Goal: Task Accomplishment & Management: Complete application form

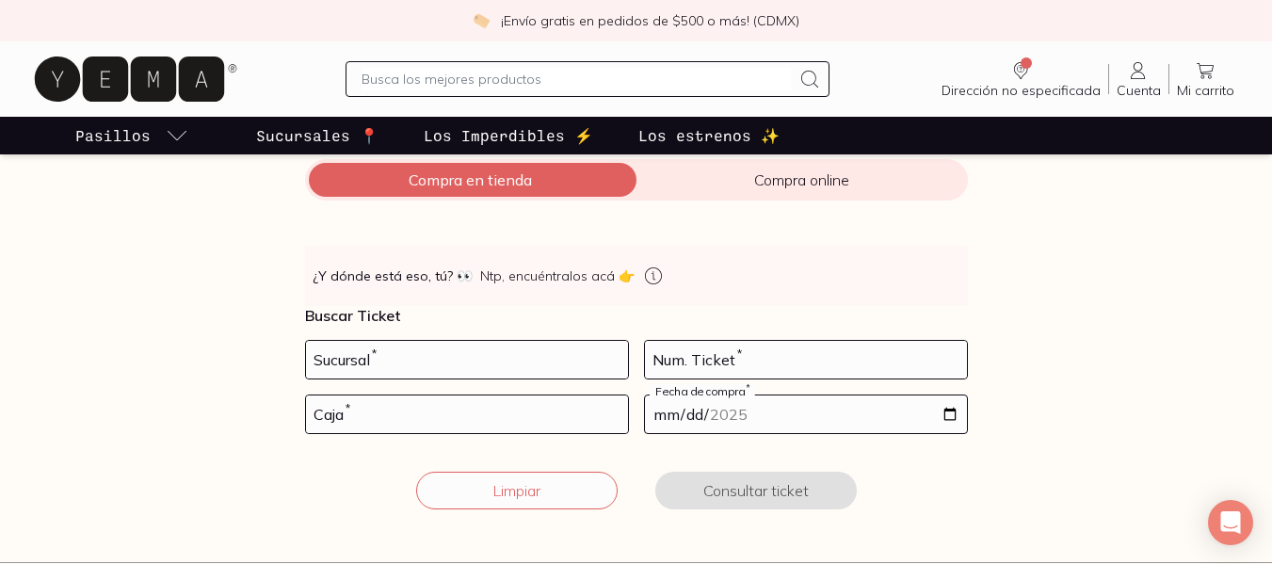
scroll to position [282, 0]
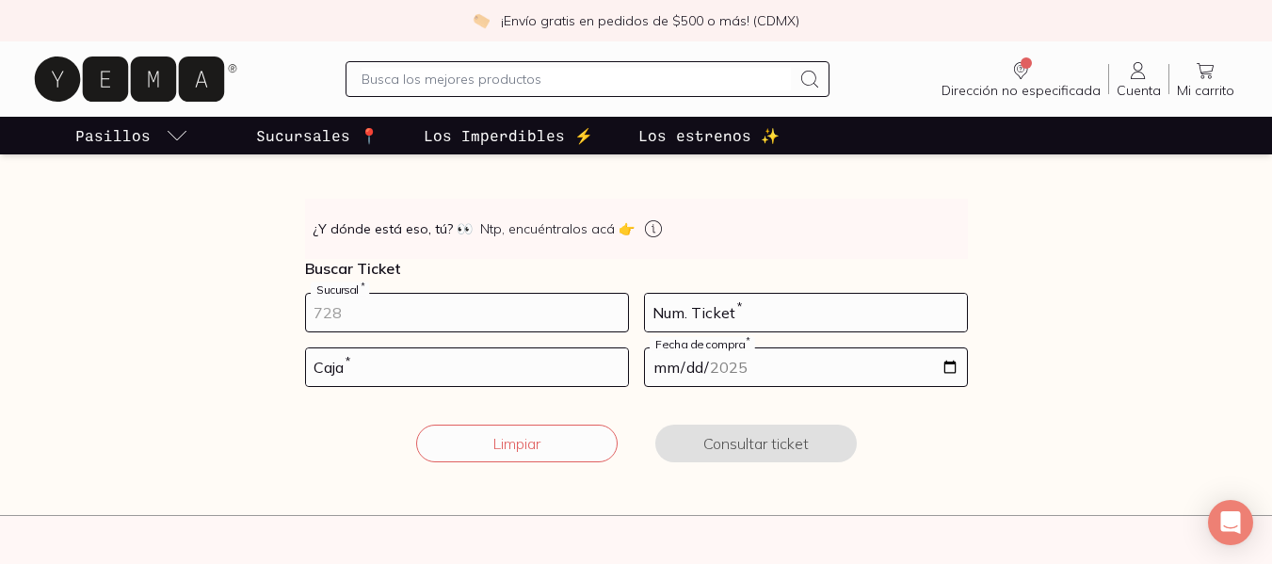
click at [404, 310] on input "number" at bounding box center [467, 313] width 322 height 38
type input "10002"
click at [763, 312] on input "number" at bounding box center [806, 313] width 322 height 38
type input "01"
click at [507, 380] on input "number" at bounding box center [467, 367] width 322 height 38
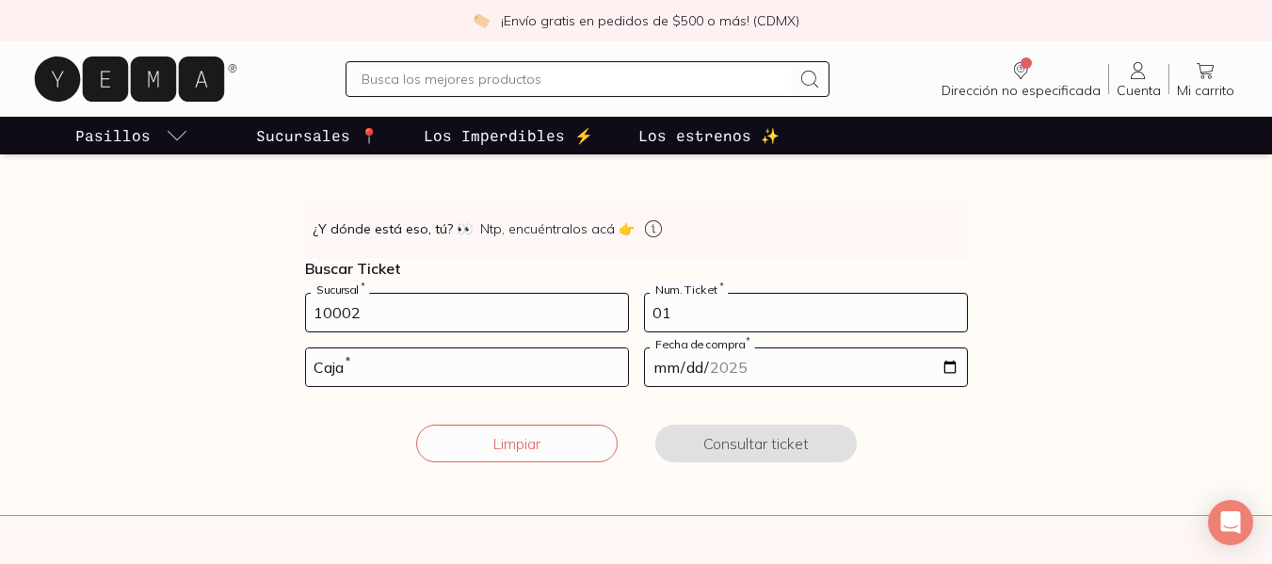
drag, startPoint x: 718, startPoint y: 317, endPoint x: 558, endPoint y: 299, distance: 160.1
click at [558, 299] on form "10002 Sucursal * 01 Num. Ticket * Caja * Fecha de compra * Limpiar Consultar ti…" at bounding box center [636, 389] width 663 height 192
type input "136"
click at [488, 363] on input "number" at bounding box center [467, 367] width 322 height 38
type input "01"
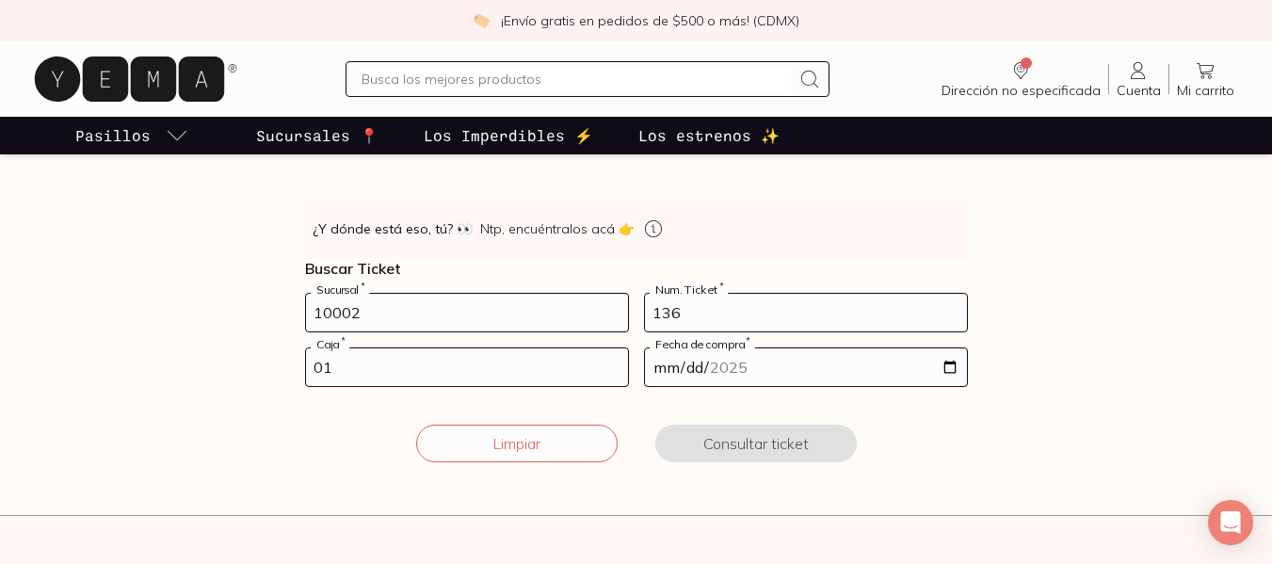
click at [950, 369] on input "date" at bounding box center [806, 367] width 322 height 38
click at [959, 370] on input "date" at bounding box center [806, 367] width 322 height 38
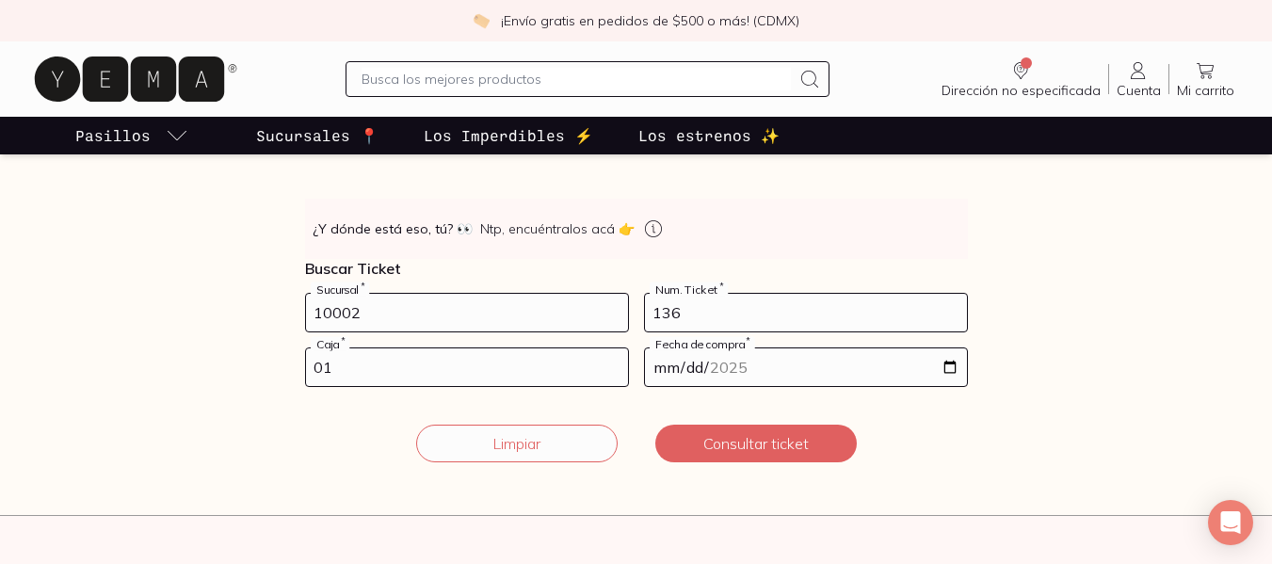
type input "[DATE]"
click at [747, 431] on button "Consultar ticket" at bounding box center [756, 444] width 202 height 38
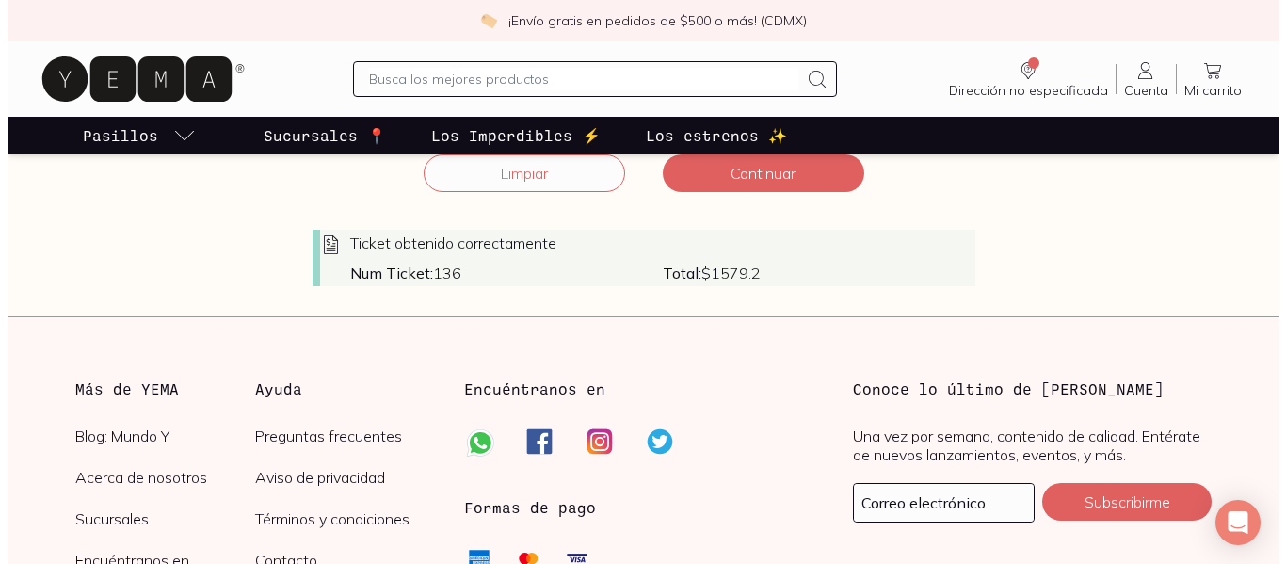
scroll to position [471, 0]
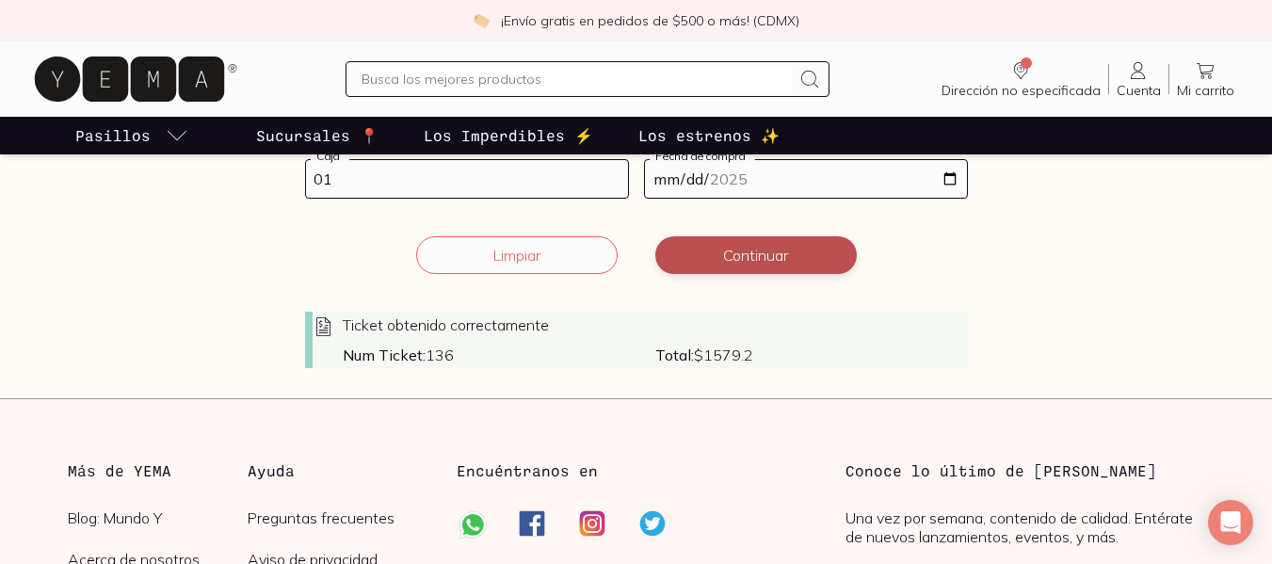
click at [783, 252] on button "Continuar" at bounding box center [756, 255] width 202 height 38
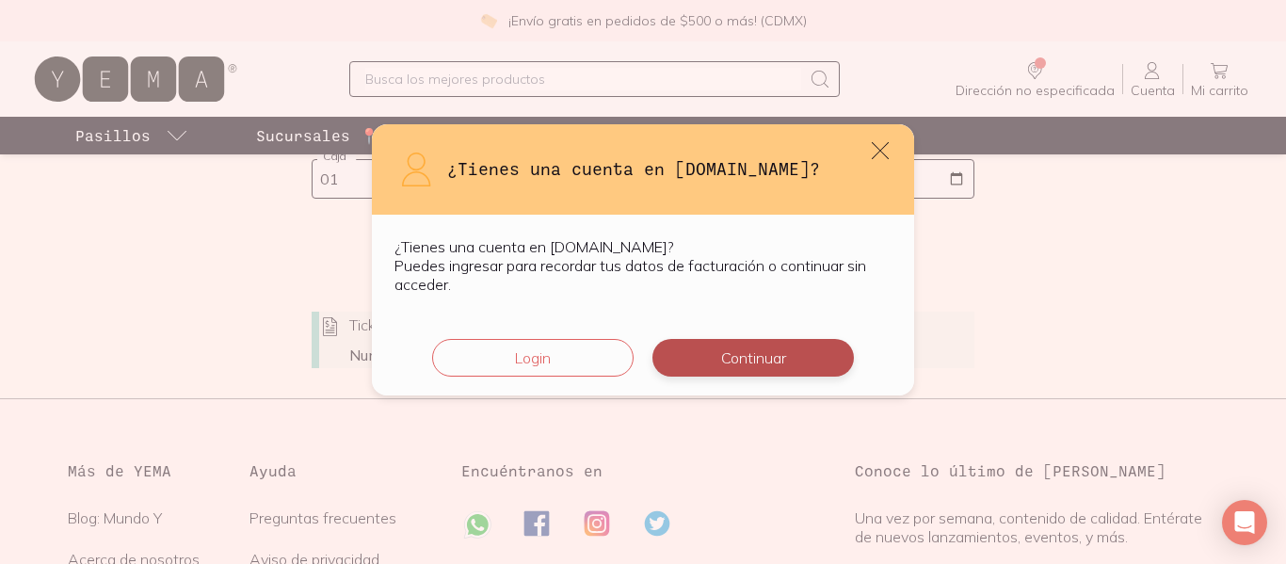
click at [738, 358] on button "Continuar" at bounding box center [754, 358] width 202 height 38
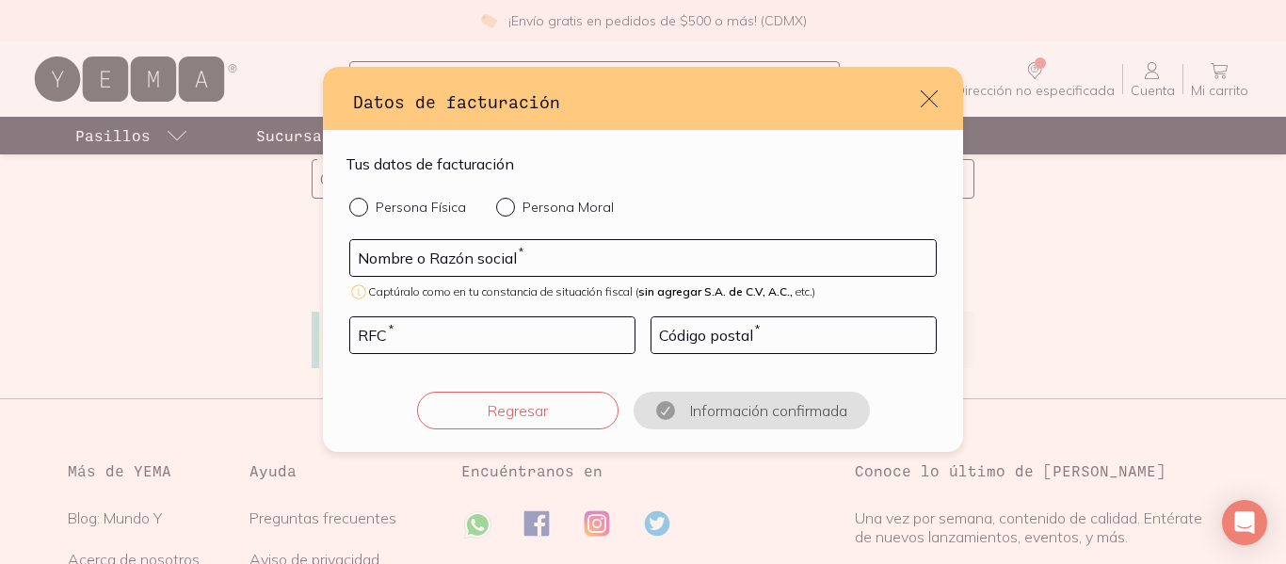
click at [359, 207] on input "Persona Física" at bounding box center [356, 205] width 15 height 15
radio input "true"
click at [442, 255] on input "default" at bounding box center [643, 258] width 586 height 36
type input "[PERSON_NAME]"
click at [471, 346] on input "default" at bounding box center [492, 335] width 284 height 36
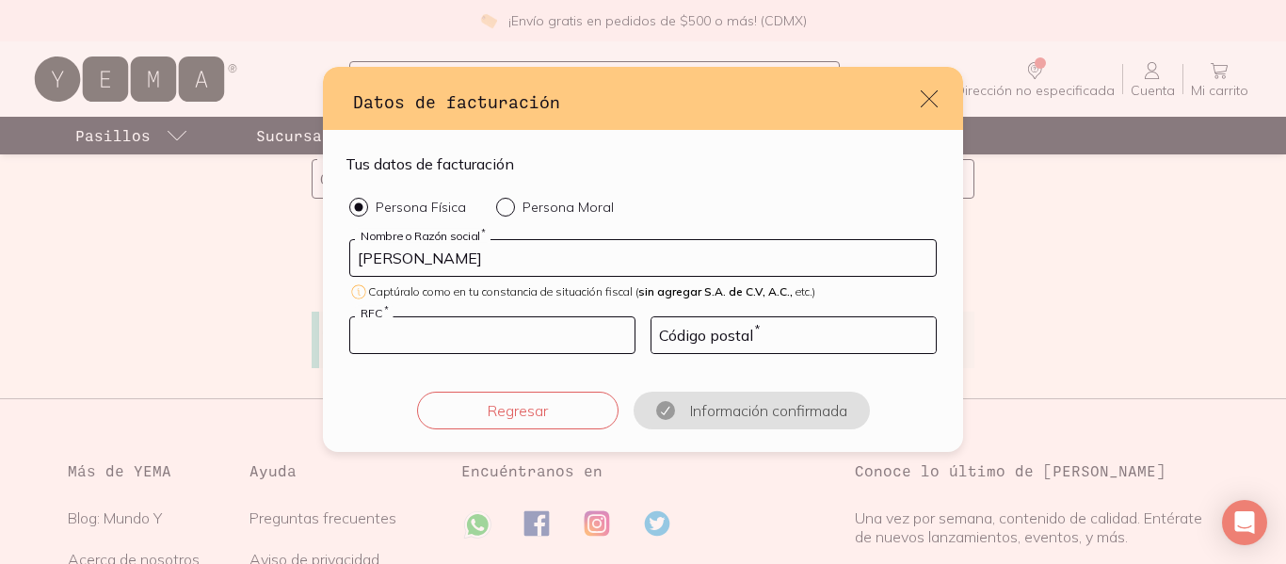
paste input "LEAE550512ER7"
type input "LEAE550512ER7"
click at [852, 333] on input "default" at bounding box center [794, 335] width 284 height 36
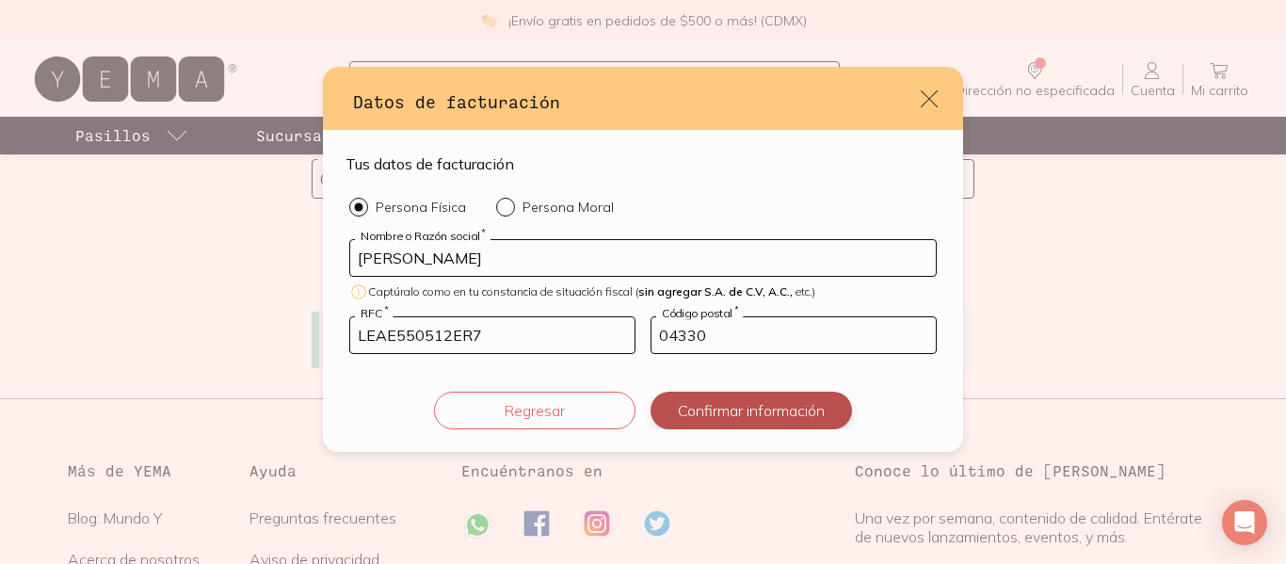
type input "04330"
click at [771, 421] on button "Confirmar información" at bounding box center [752, 411] width 202 height 38
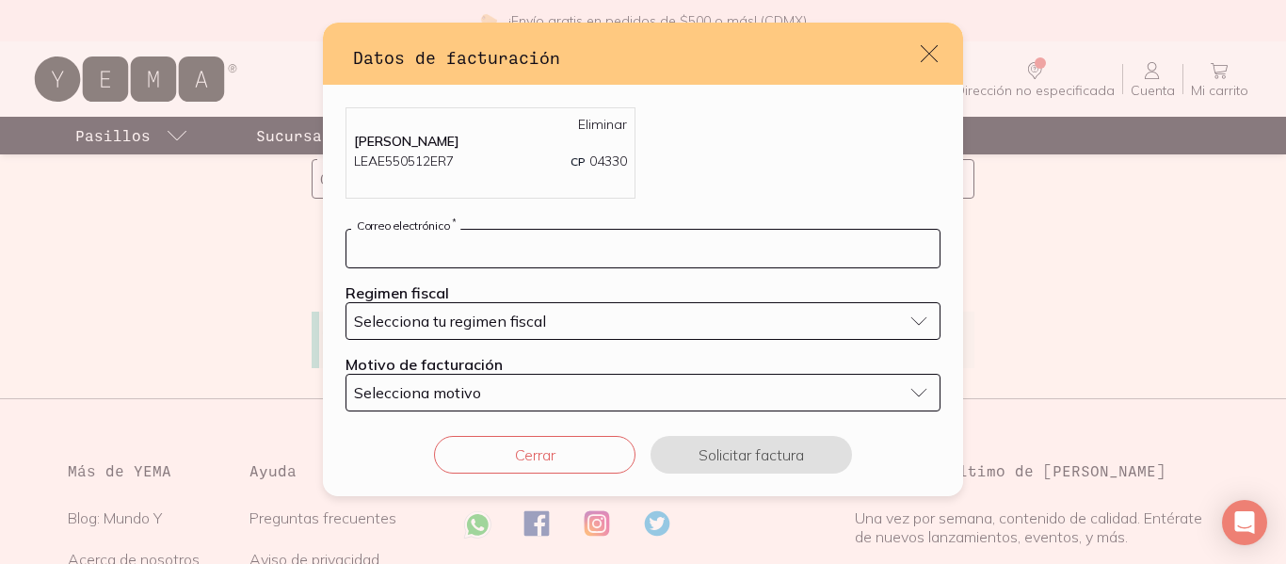
click at [573, 265] on input "default" at bounding box center [643, 249] width 593 height 38
type input "[EMAIL_ADDRESS][DOMAIN_NAME]"
click at [540, 329] on span "Selecciona tu regimen fiscal" at bounding box center [450, 321] width 192 height 19
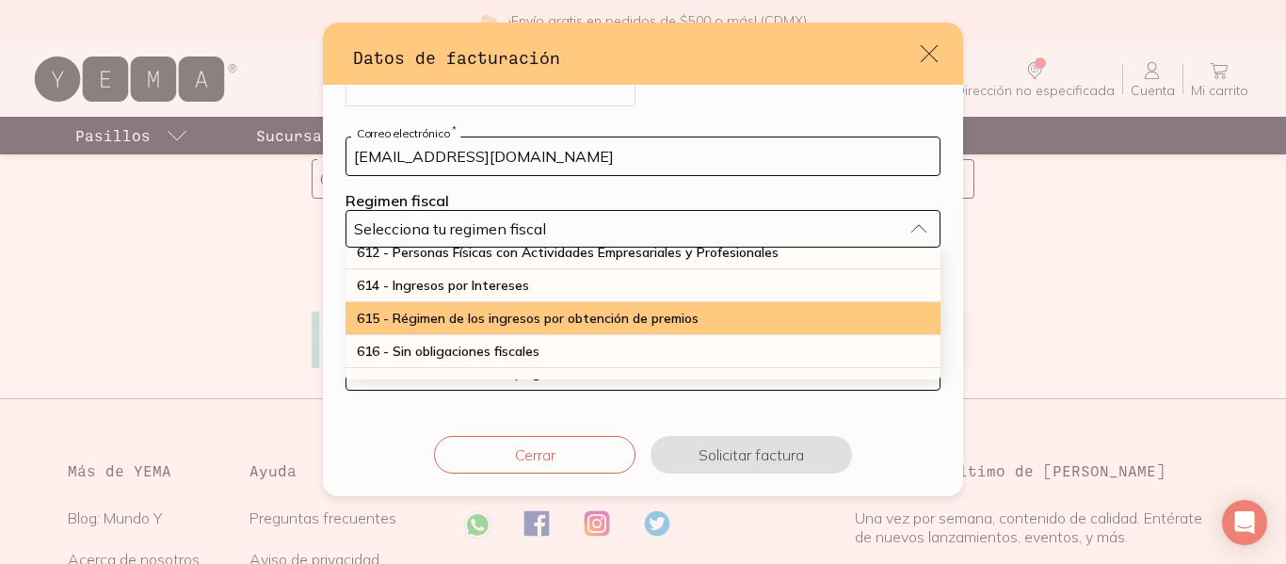
scroll to position [508, 0]
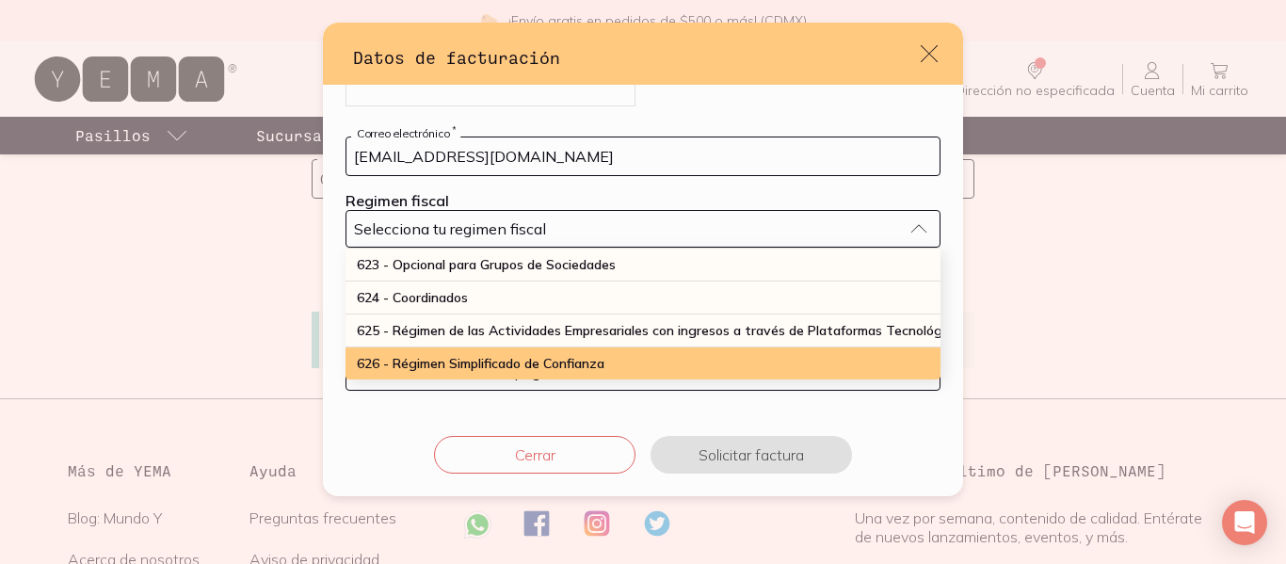
click at [576, 355] on span "626 - Régimen Simplificado de Confianza" at bounding box center [481, 363] width 248 height 17
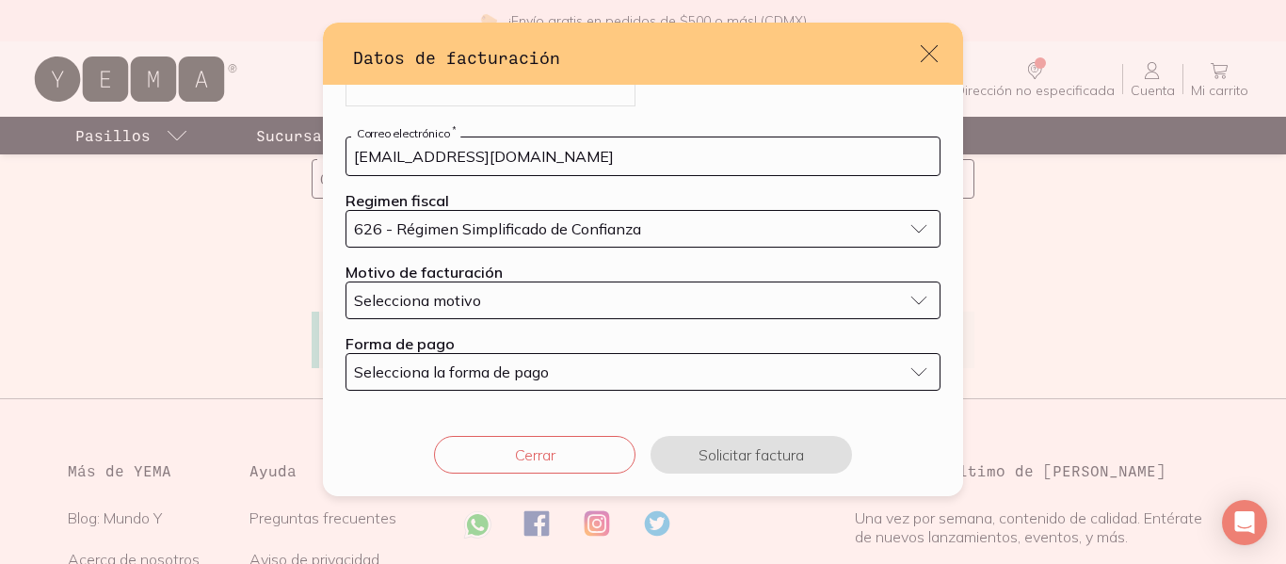
click at [451, 305] on span "Selecciona motivo" at bounding box center [417, 300] width 127 height 19
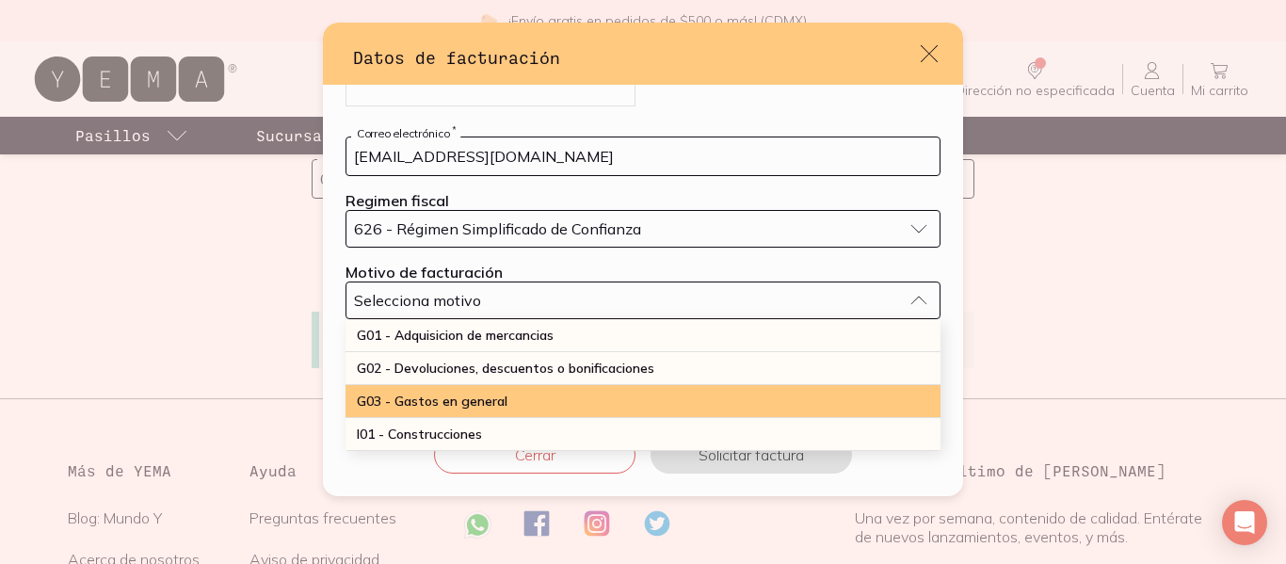
click at [500, 403] on span "G03 - Gastos en general" at bounding box center [432, 401] width 151 height 17
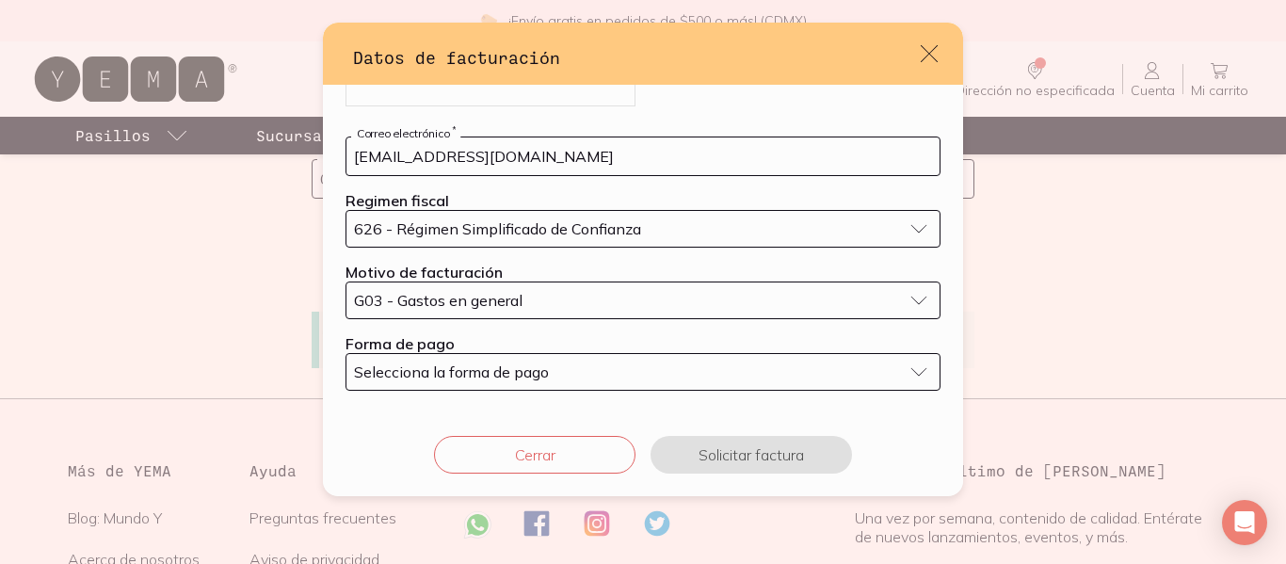
click at [513, 371] on span "Selecciona la forma de pago" at bounding box center [451, 372] width 195 height 19
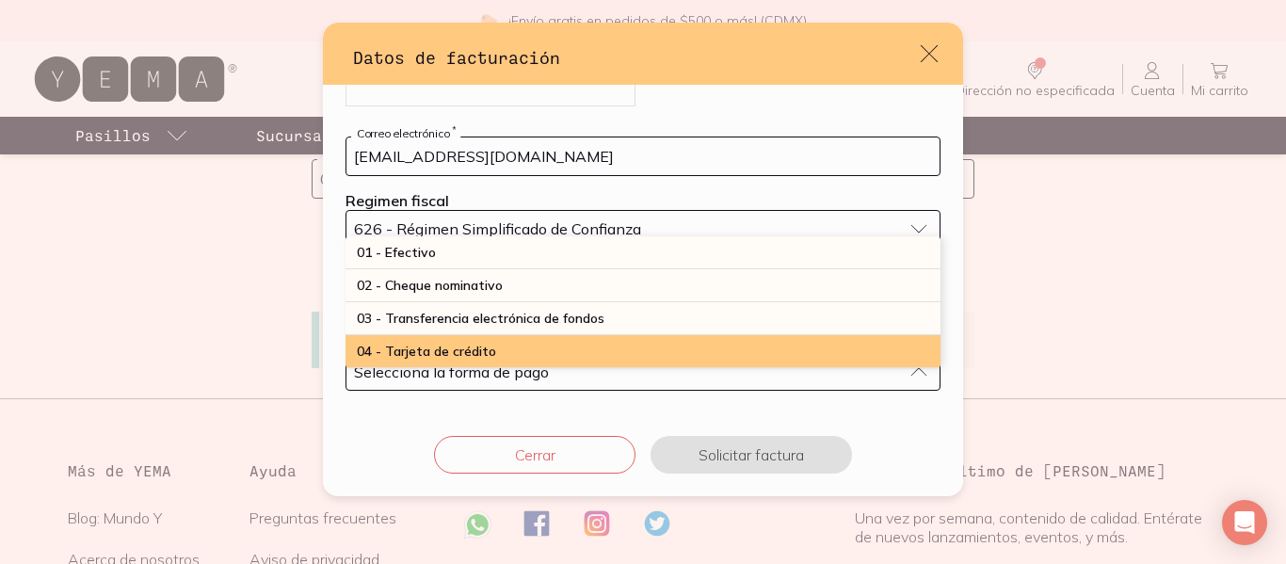
click at [516, 355] on div "04 - Tarjeta de crédito" at bounding box center [643, 351] width 595 height 33
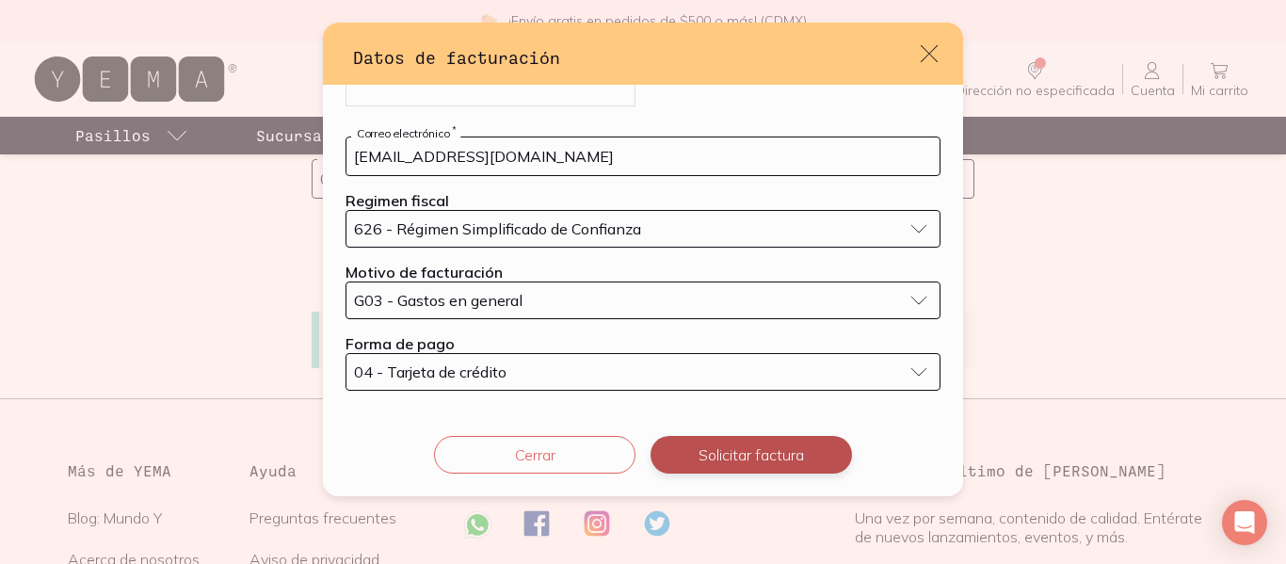
click at [736, 447] on button "Solicitar factura" at bounding box center [752, 455] width 202 height 38
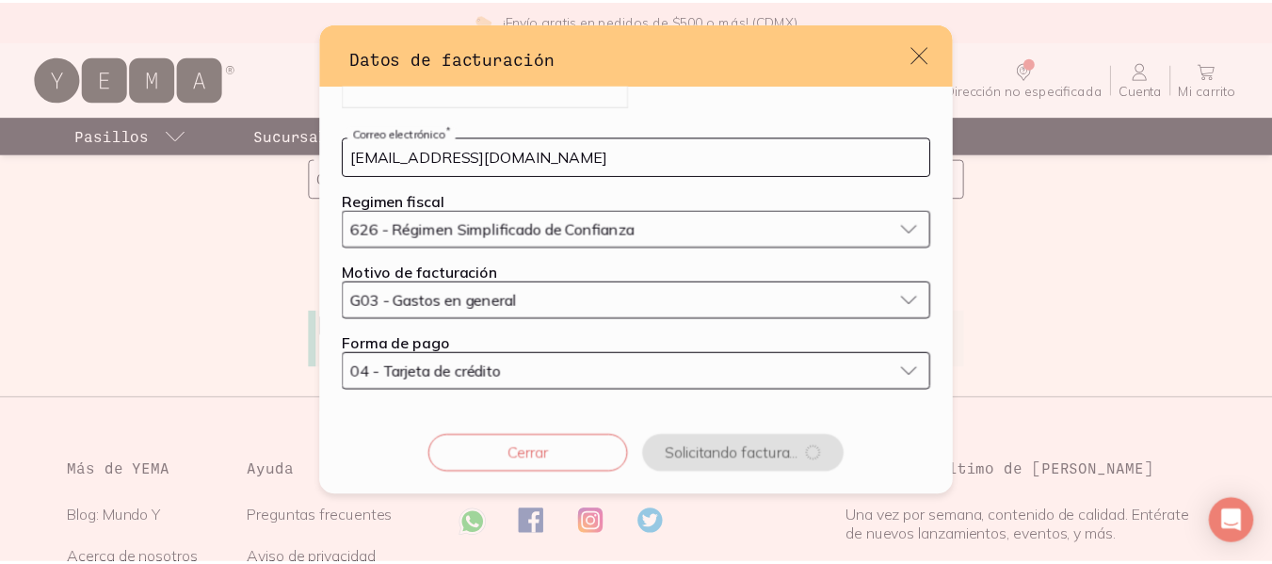
scroll to position [0, 0]
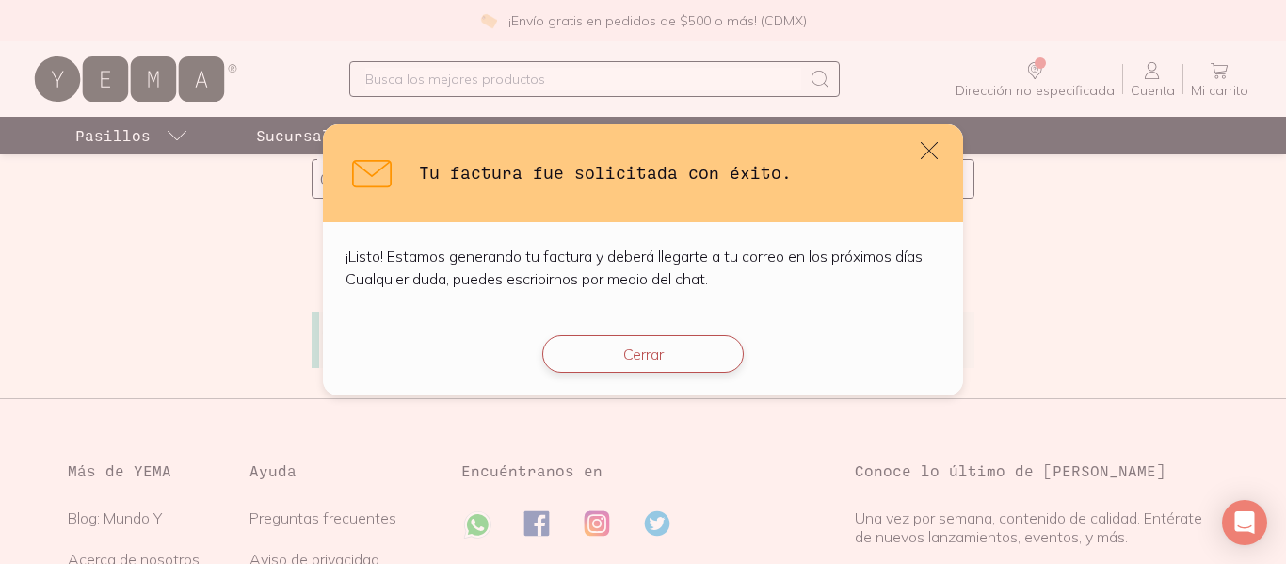
click at [670, 345] on button "Cerrar" at bounding box center [643, 354] width 202 height 38
